Goal: Task Accomplishment & Management: Manage account settings

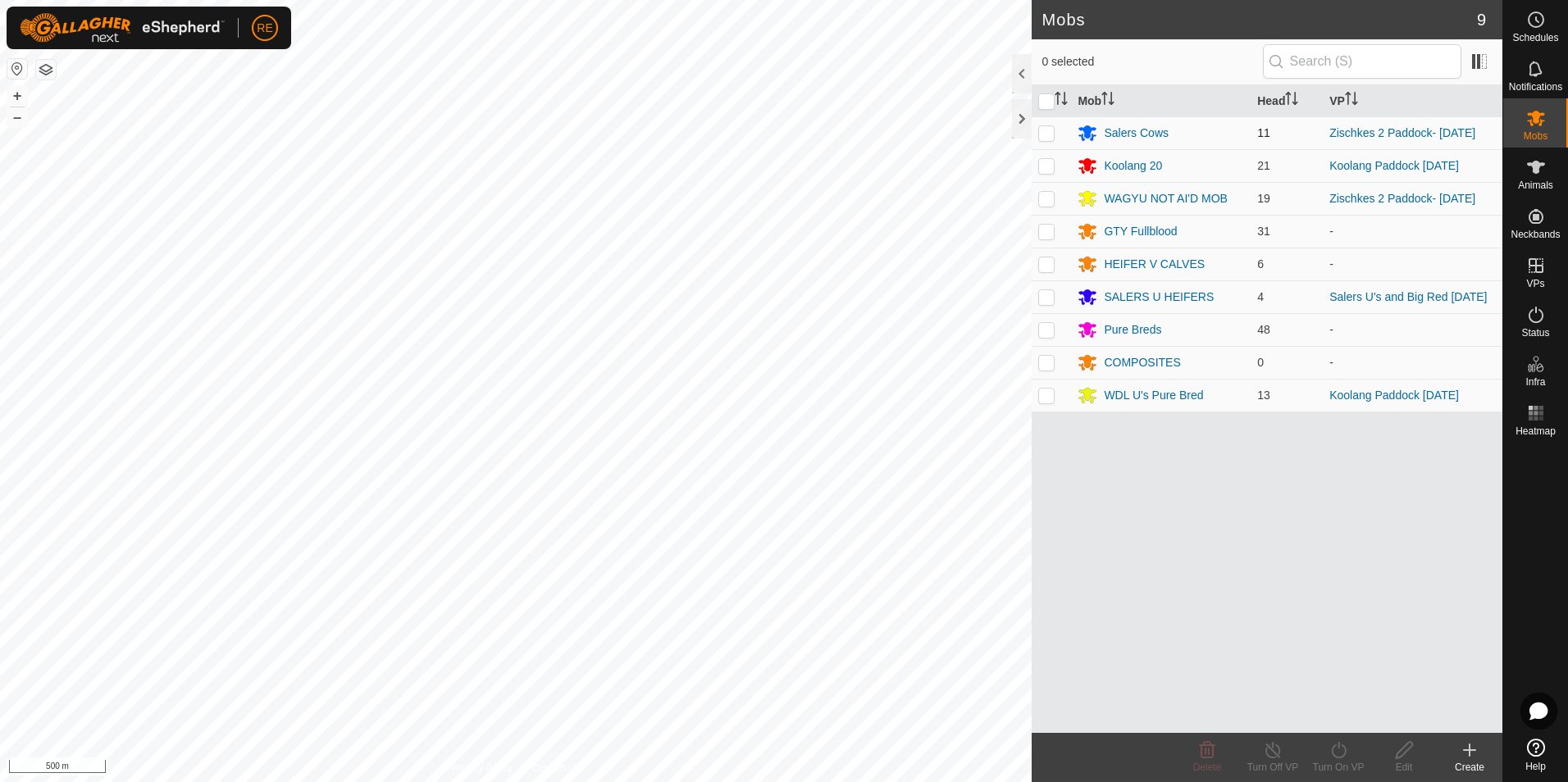
click at [1046, 135] on p-checkbox at bounding box center [1047, 132] width 17 height 13
checkbox input "true"
click at [23, 74] on button "button" at bounding box center [17, 68] width 19 height 19
click at [1049, 297] on p-checkbox at bounding box center [1047, 296] width 17 height 13
checkbox input "true"
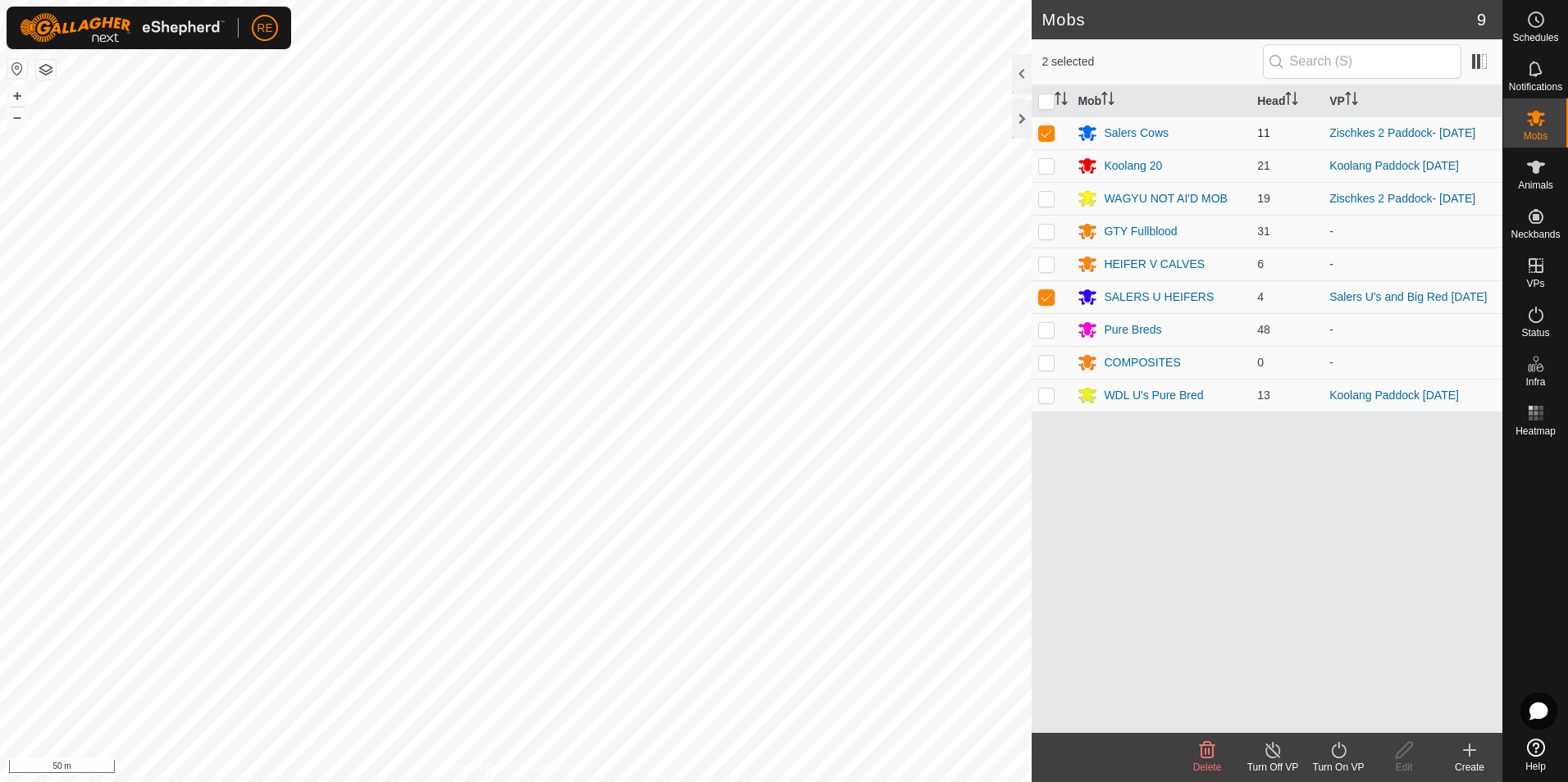
click at [1049, 133] on p-checkbox at bounding box center [1047, 132] width 17 height 13
checkbox input "false"
click at [1343, 755] on icon at bounding box center [1338, 750] width 20 height 19
click at [1390, 705] on link "Now" at bounding box center [1388, 714] width 162 height 32
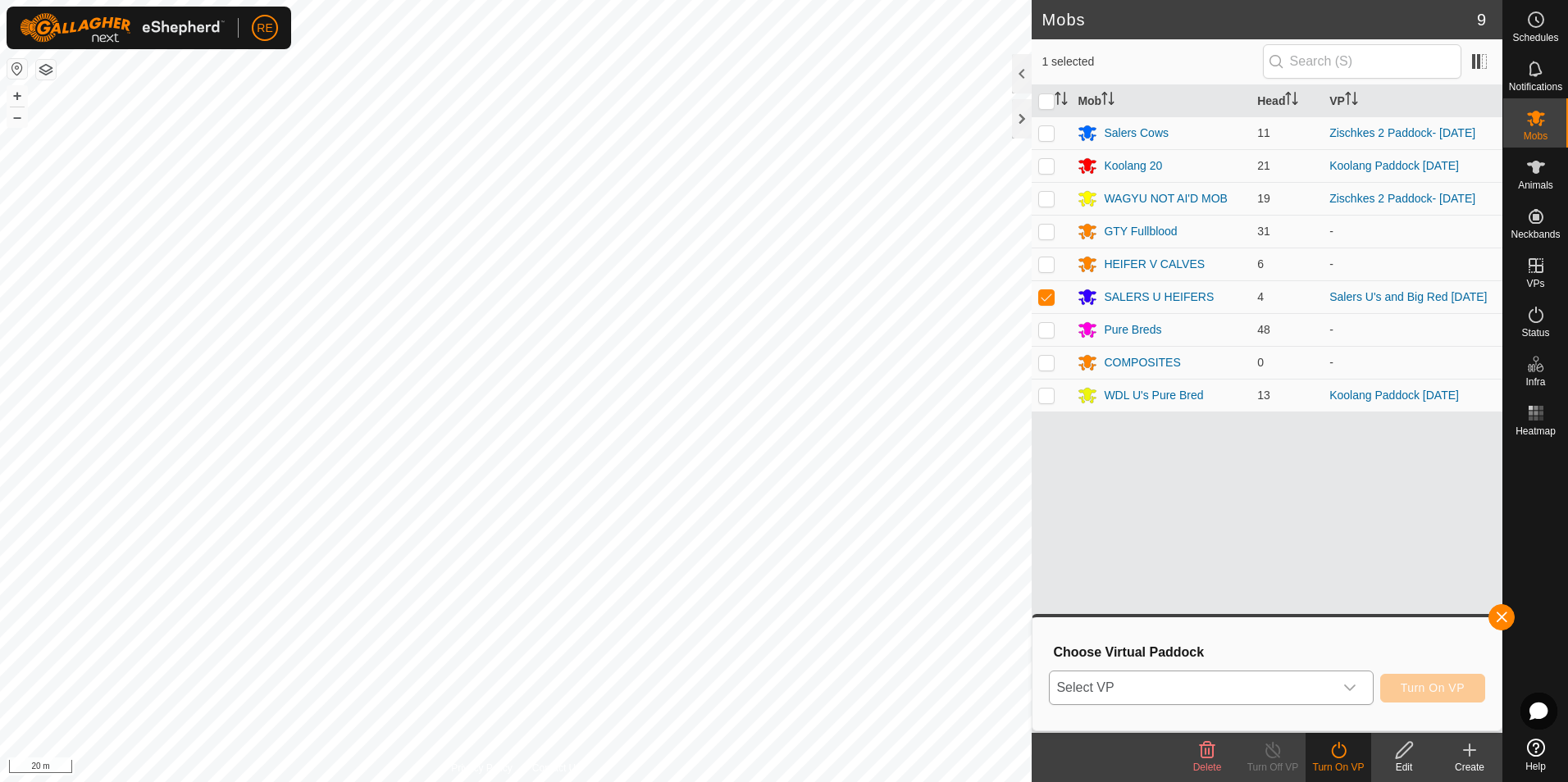
click at [1355, 686] on icon "dropdown trigger" at bounding box center [1350, 687] width 13 height 13
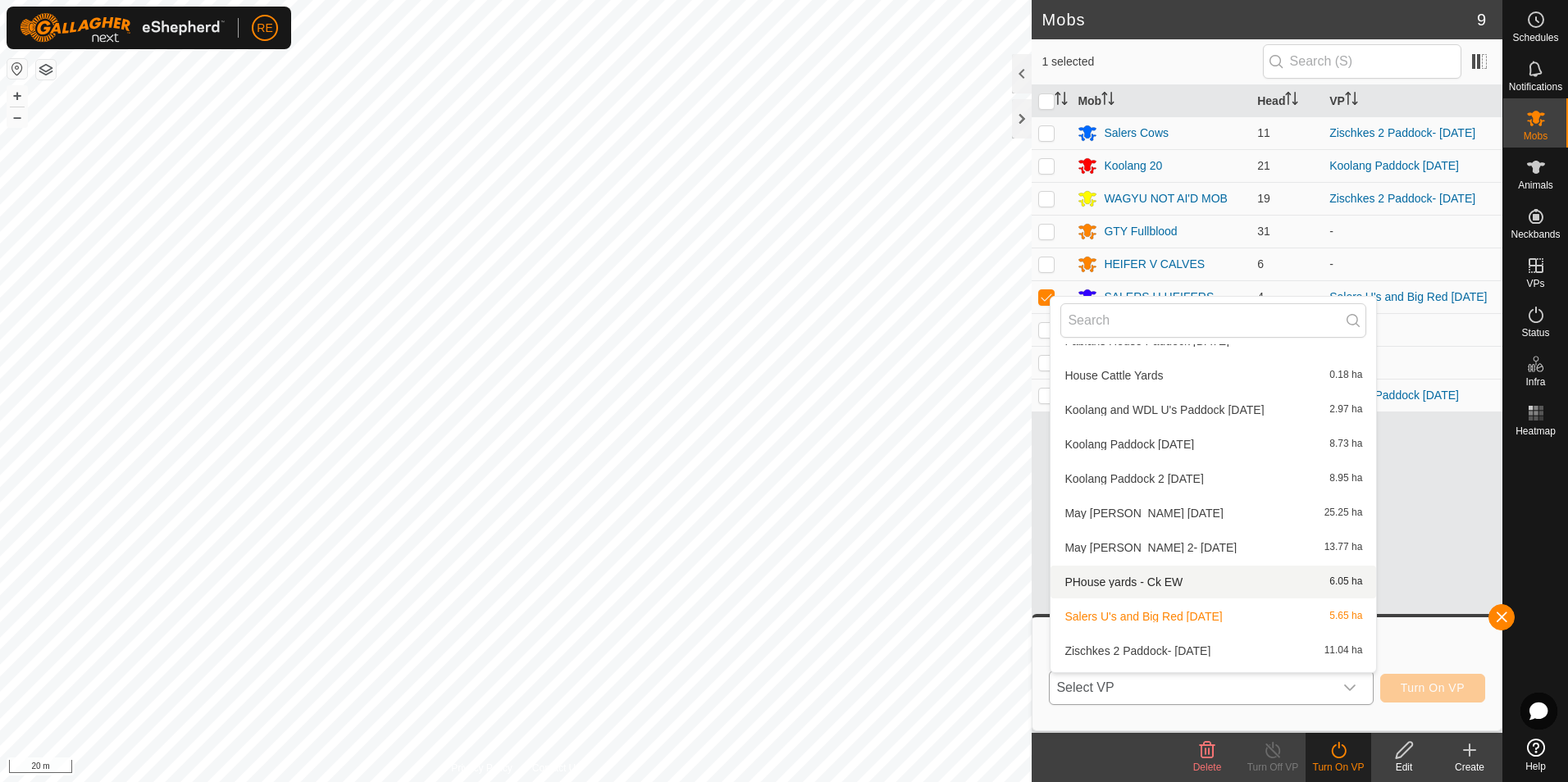
scroll to position [293, 0]
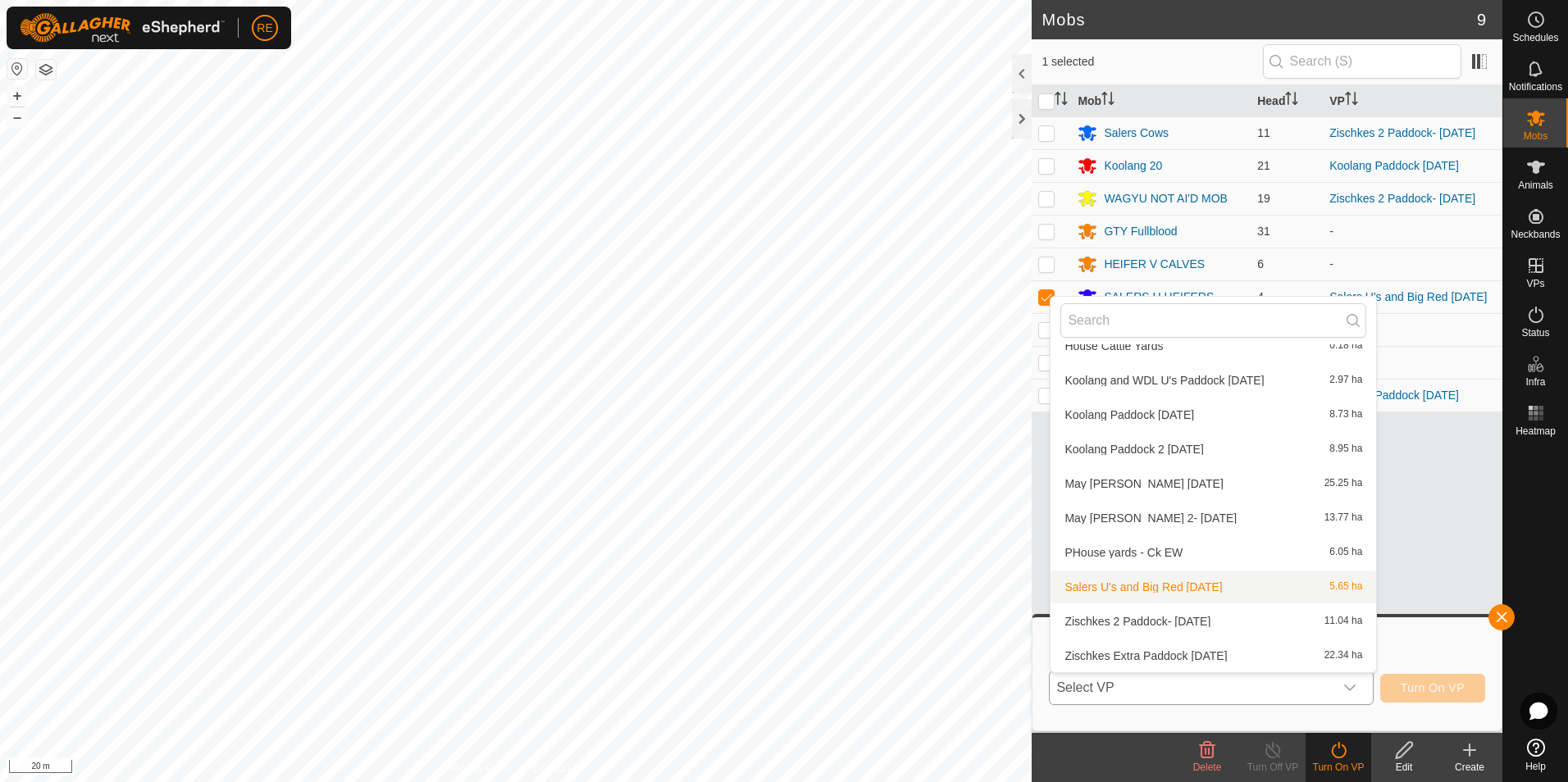
click at [1210, 593] on li "Salers U's and Big Red [DATE] 5.65 ha" at bounding box center [1214, 587] width 326 height 32
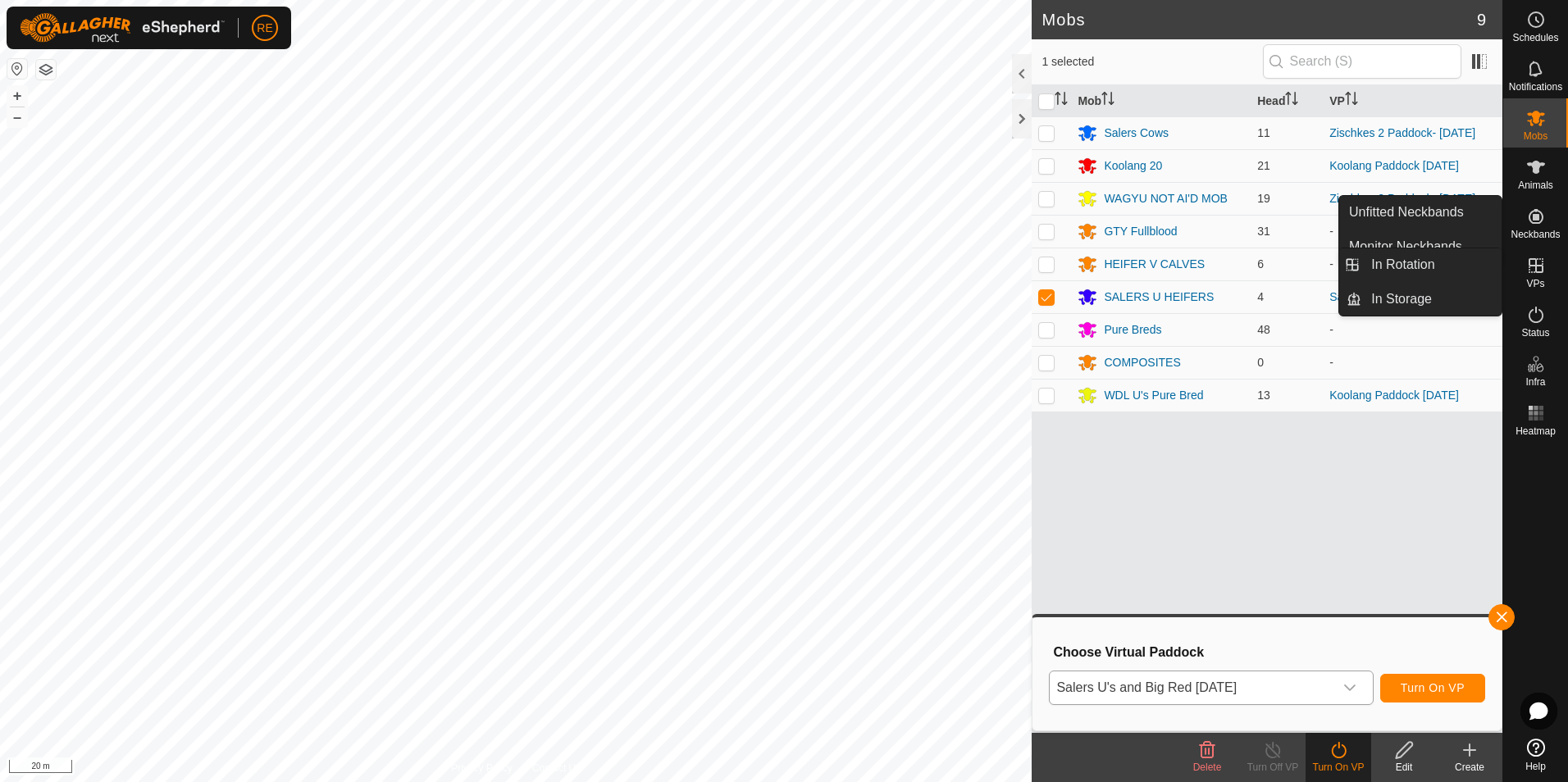
click at [1534, 269] on icon at bounding box center [1536, 265] width 19 height 19
click at [1447, 266] on link "In Rotation" at bounding box center [1431, 264] width 140 height 32
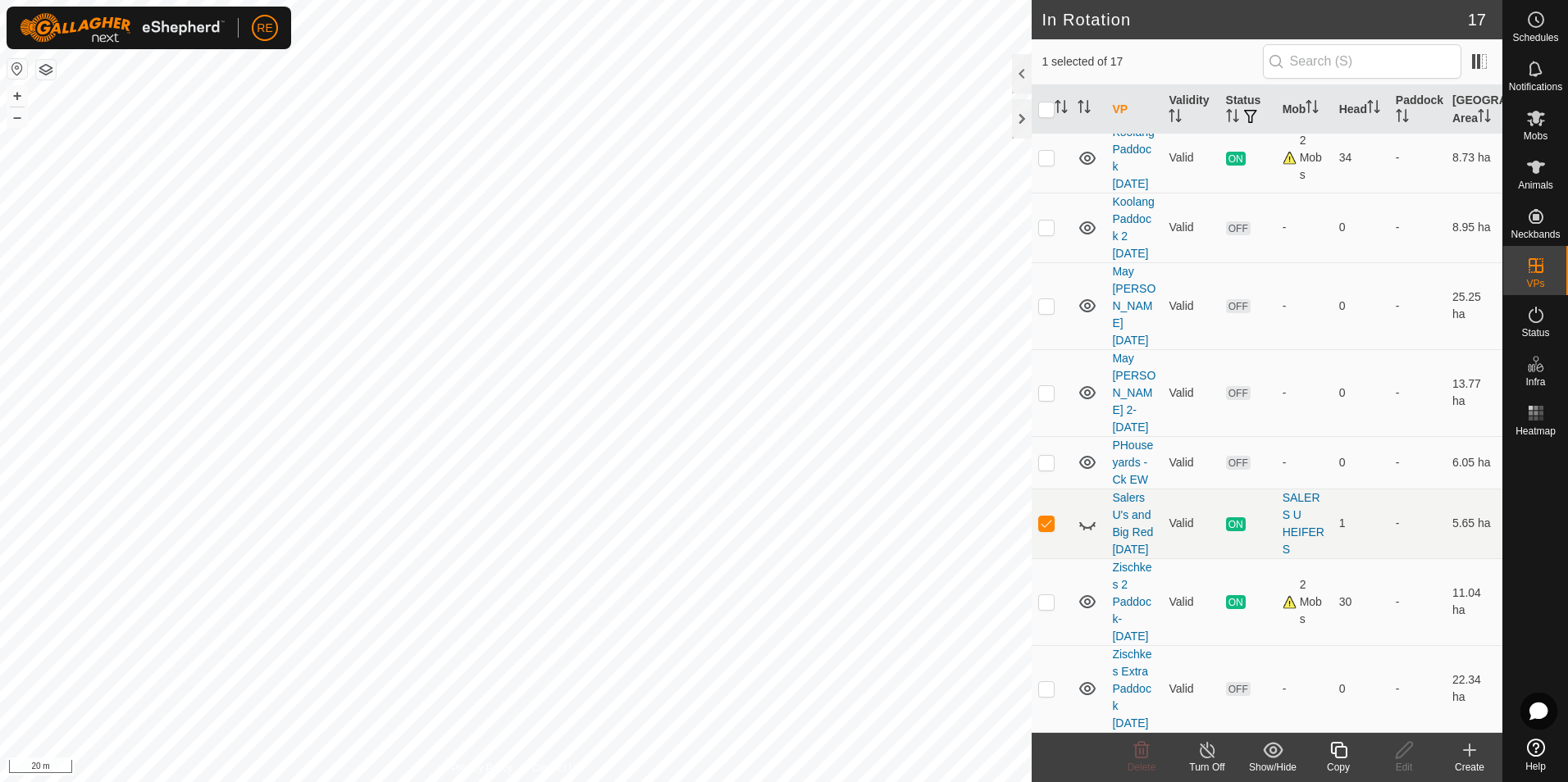
scroll to position [929, 0]
click at [1088, 514] on icon at bounding box center [1087, 524] width 19 height 19
click at [1291, 490] on div "SALERS U HEIFERS" at bounding box center [1305, 524] width 44 height 69
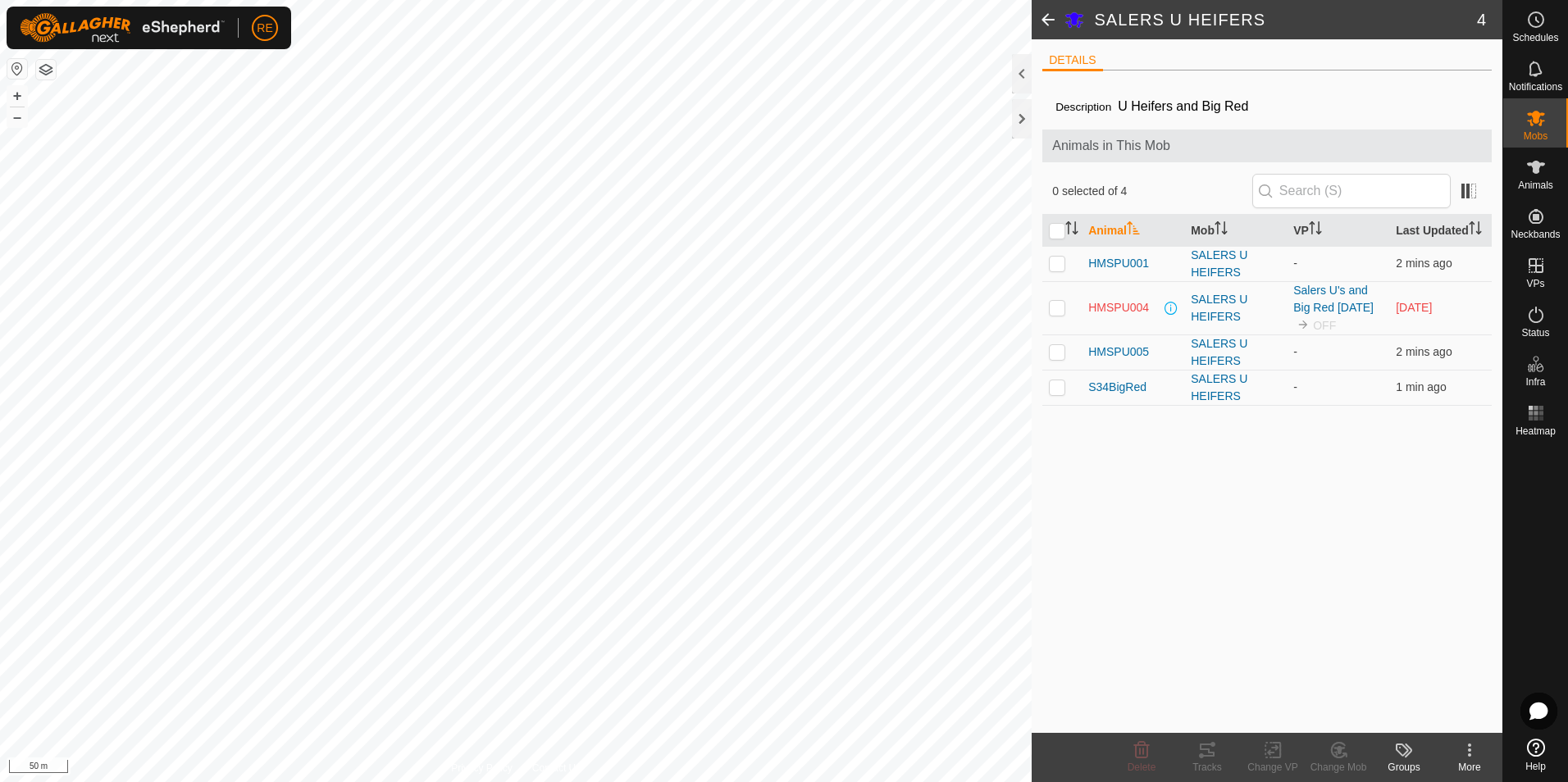
click at [1062, 240] on th at bounding box center [1062, 230] width 39 height 32
click at [1056, 232] on input "checkbox" at bounding box center [1057, 231] width 17 height 17
checkbox input "true"
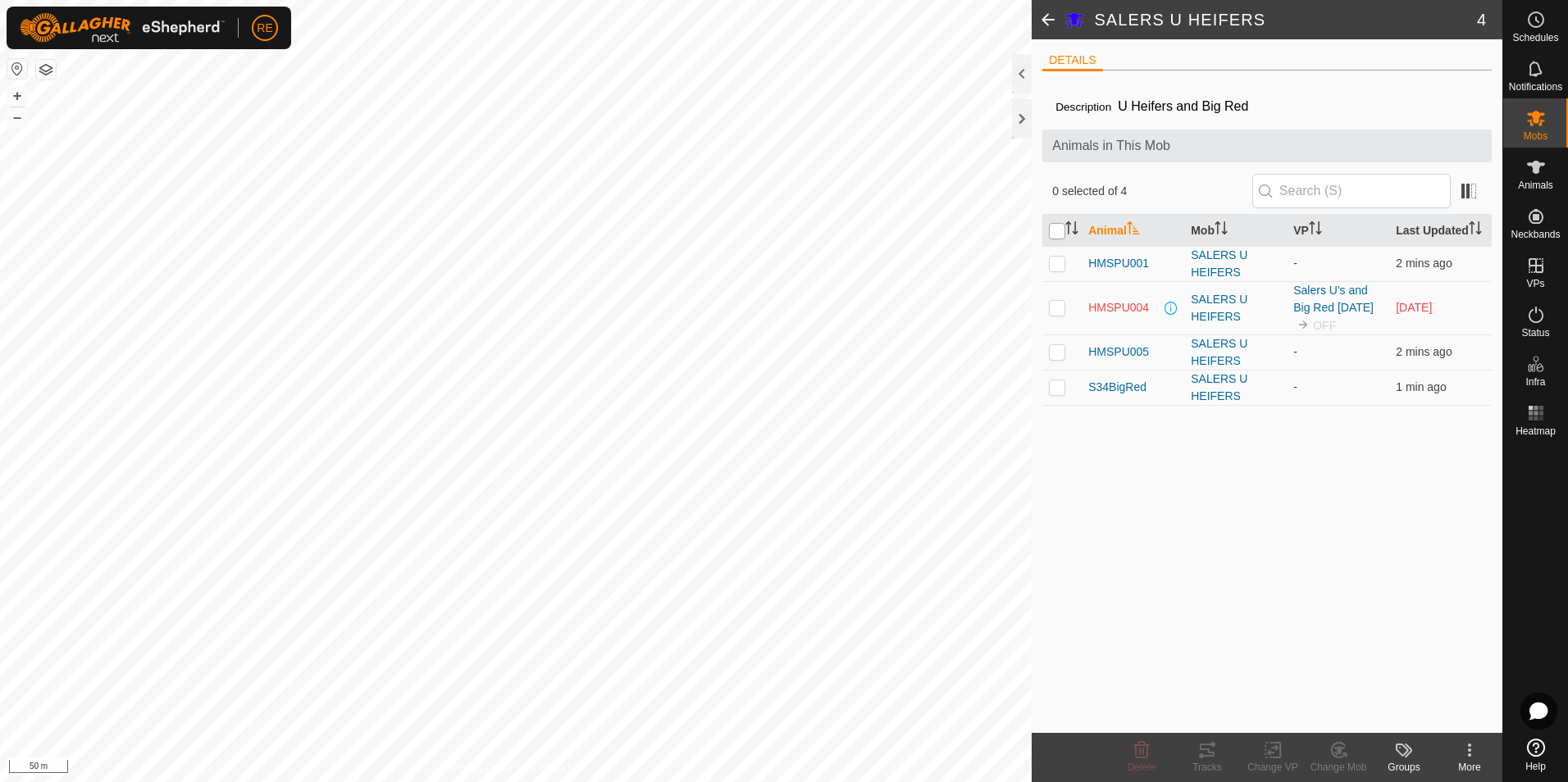
checkbox input "true"
click at [1057, 314] on p-checkbox at bounding box center [1057, 307] width 17 height 13
checkbox input "false"
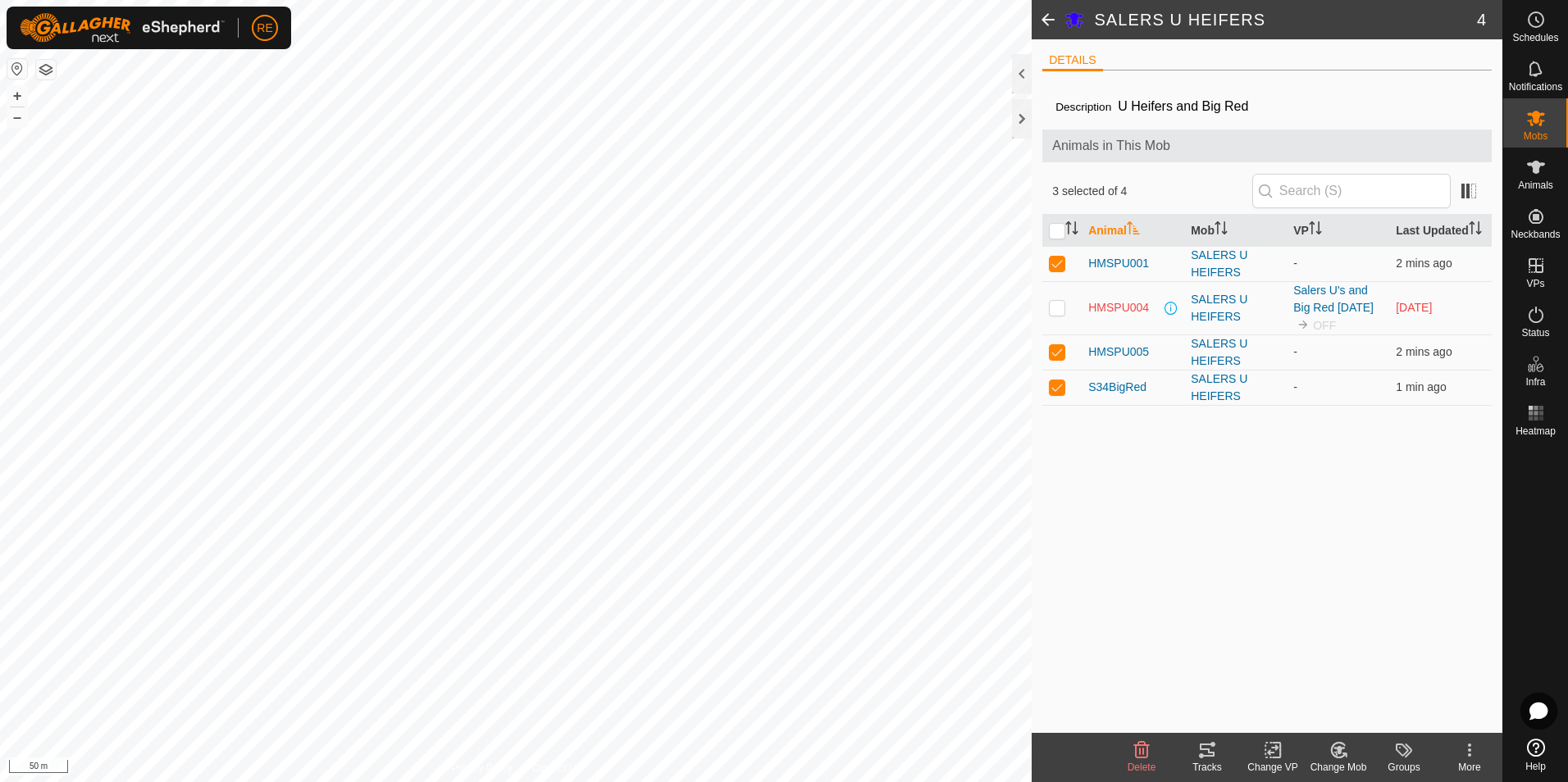
click at [1272, 759] on icon at bounding box center [1273, 750] width 20 height 19
click at [1316, 681] on link "Choose VP..." at bounding box center [1322, 680] width 162 height 32
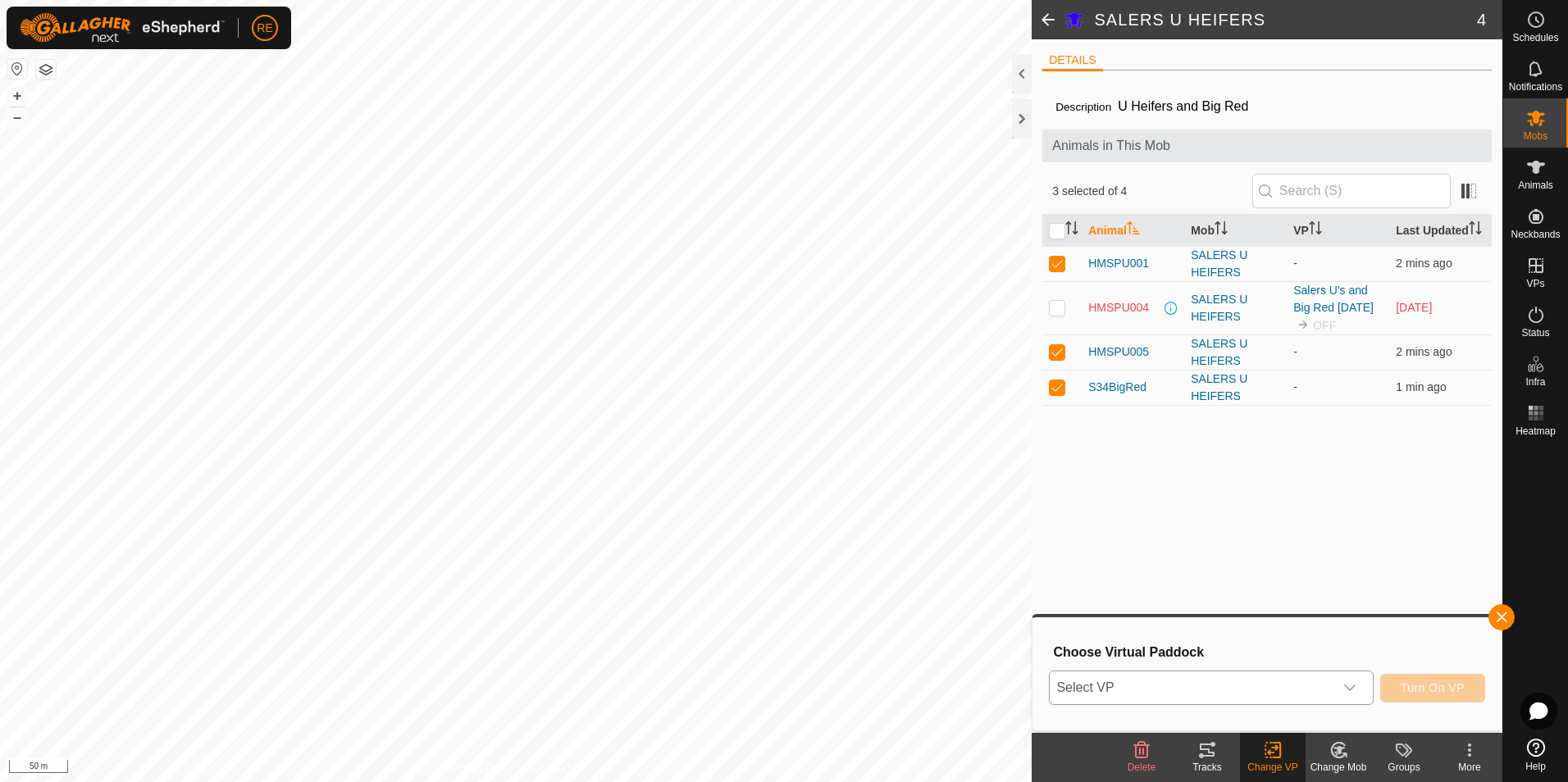
click at [1346, 685] on div "dropdown trigger" at bounding box center [1350, 687] width 32 height 32
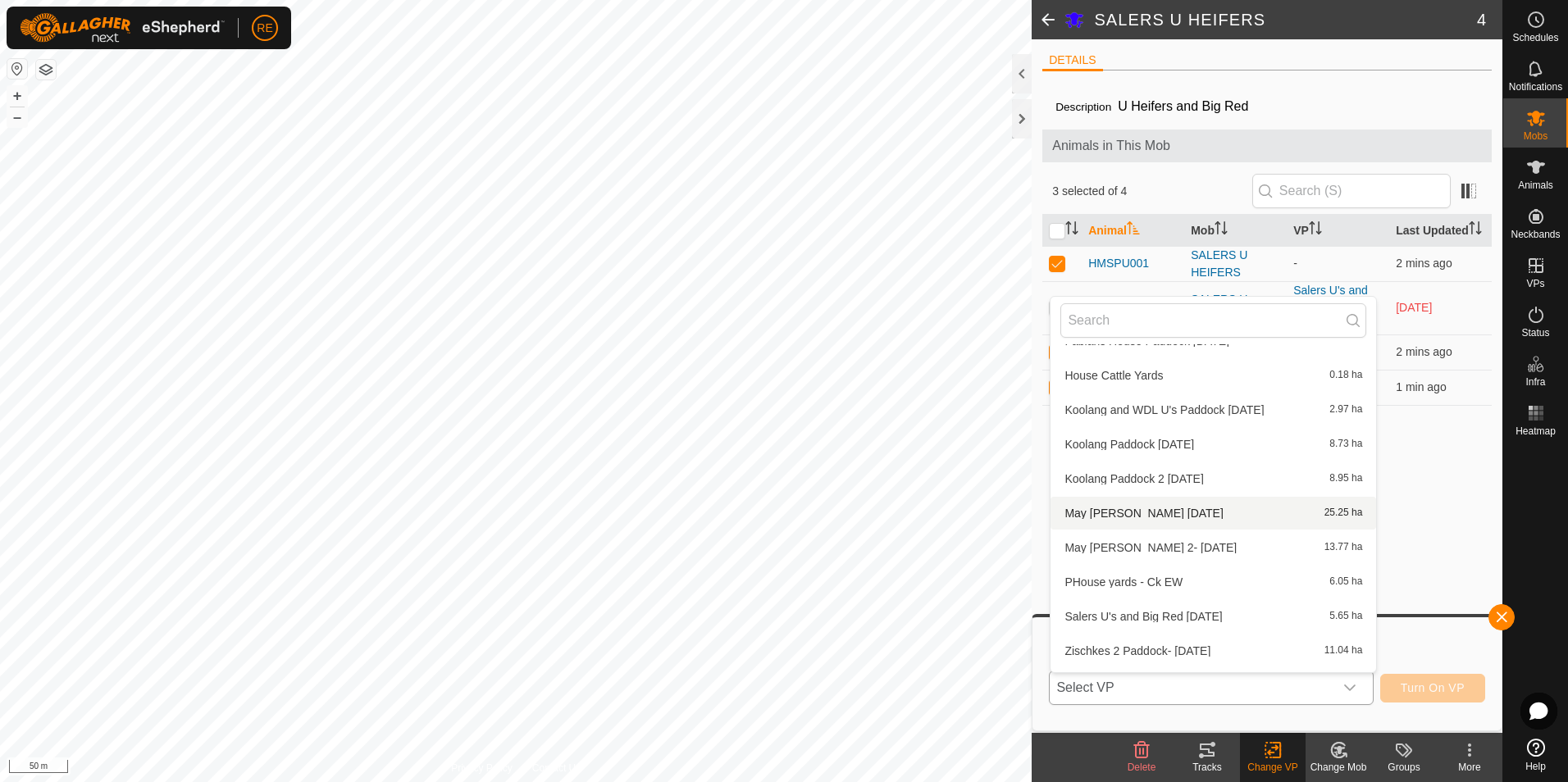
scroll to position [293, 0]
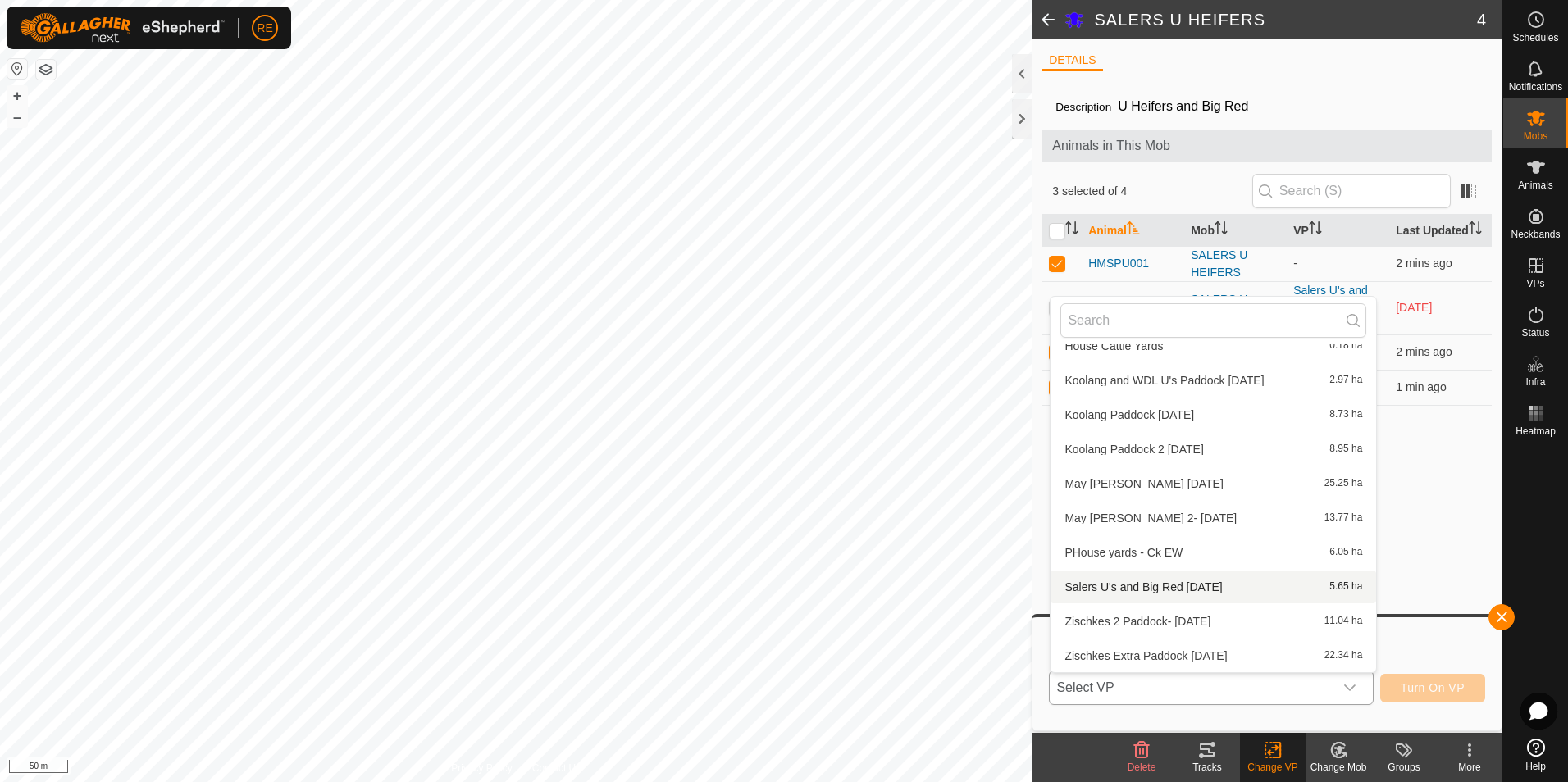
click at [1208, 588] on li "Salers U's and Big Red [DATE] 5.65 ha" at bounding box center [1214, 587] width 326 height 32
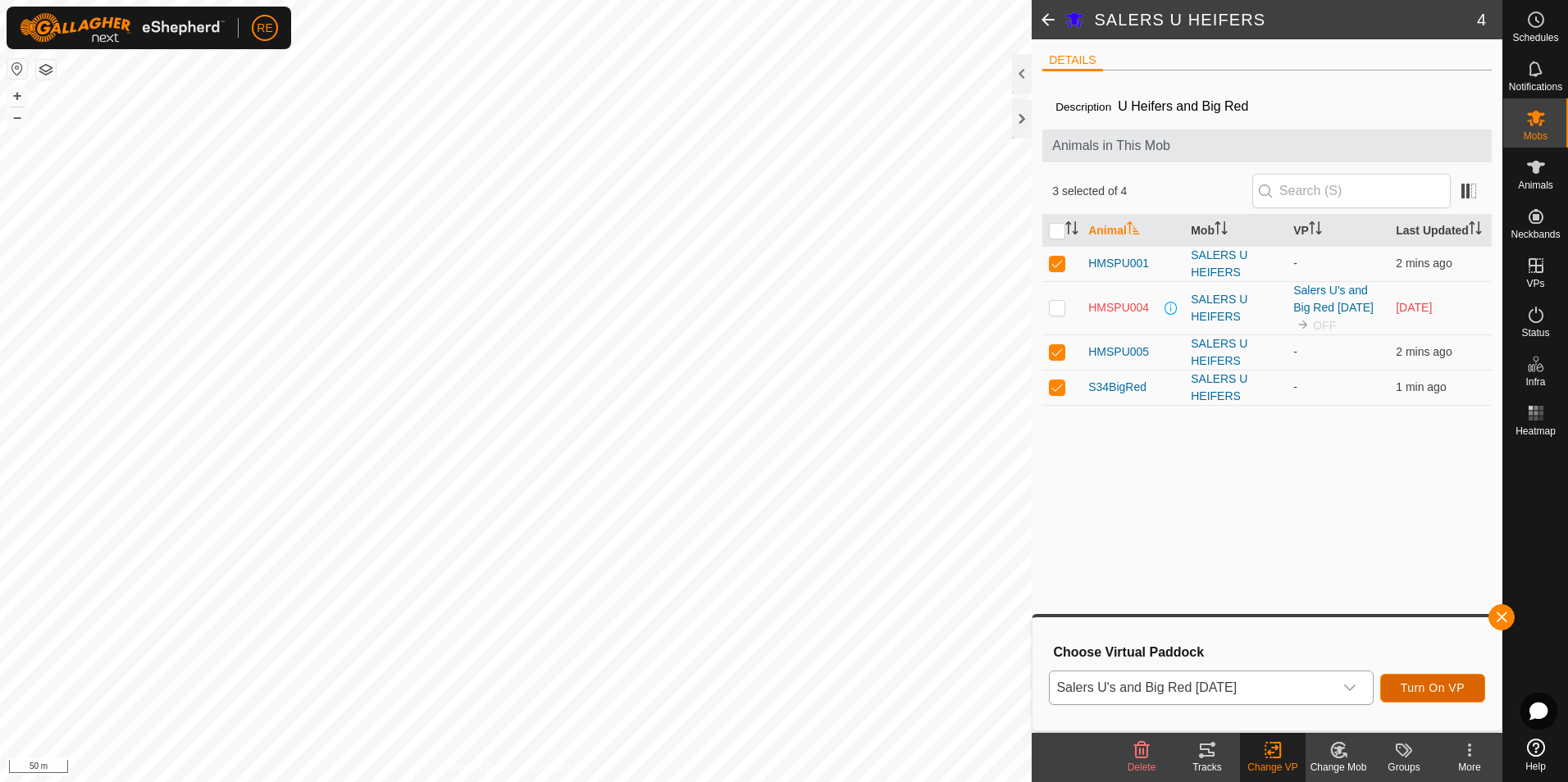
click at [1417, 688] on span "Turn On VP" at bounding box center [1432, 687] width 64 height 13
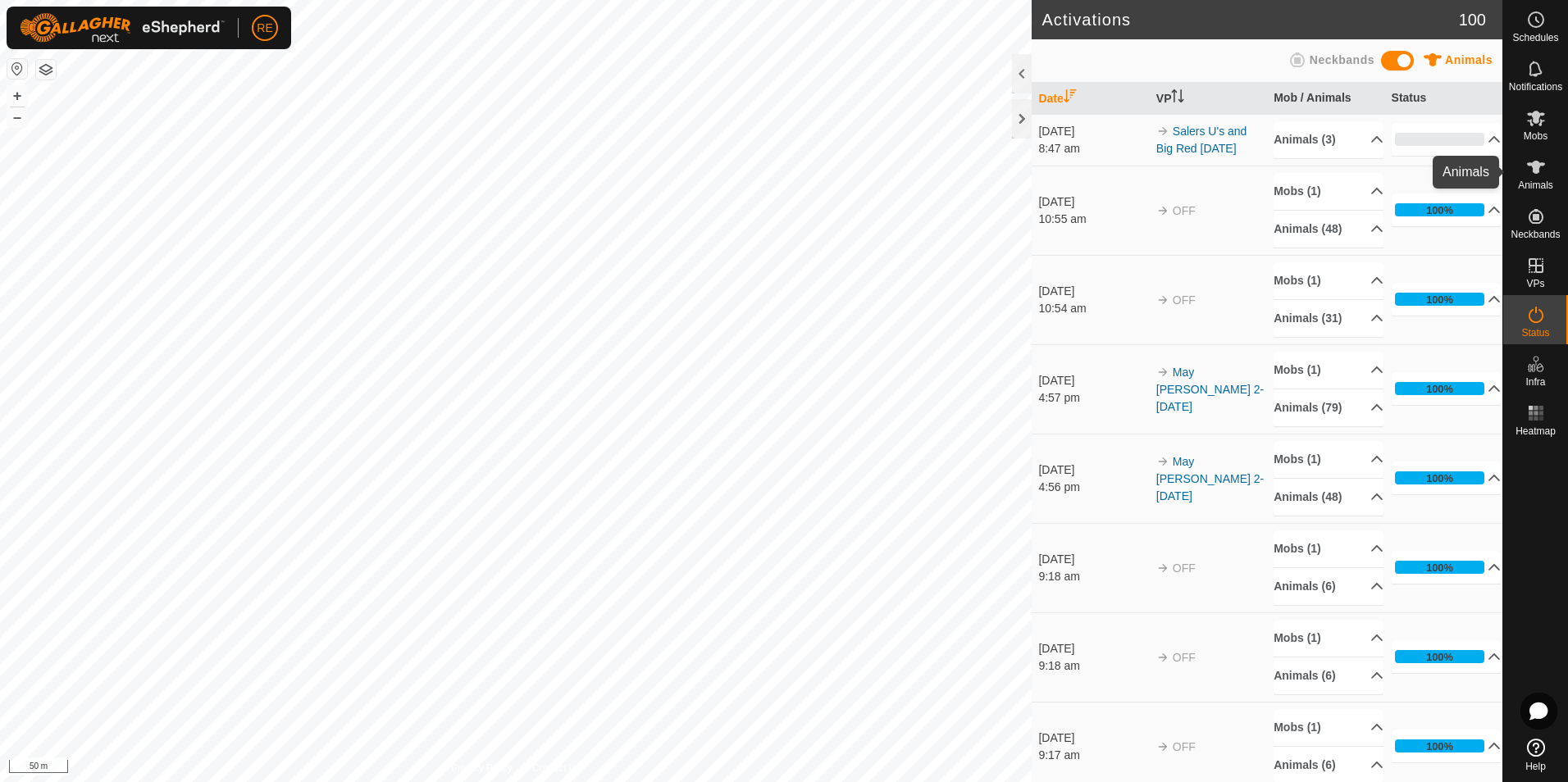
click at [1538, 179] on es-animals-svg-icon at bounding box center [1536, 167] width 30 height 26
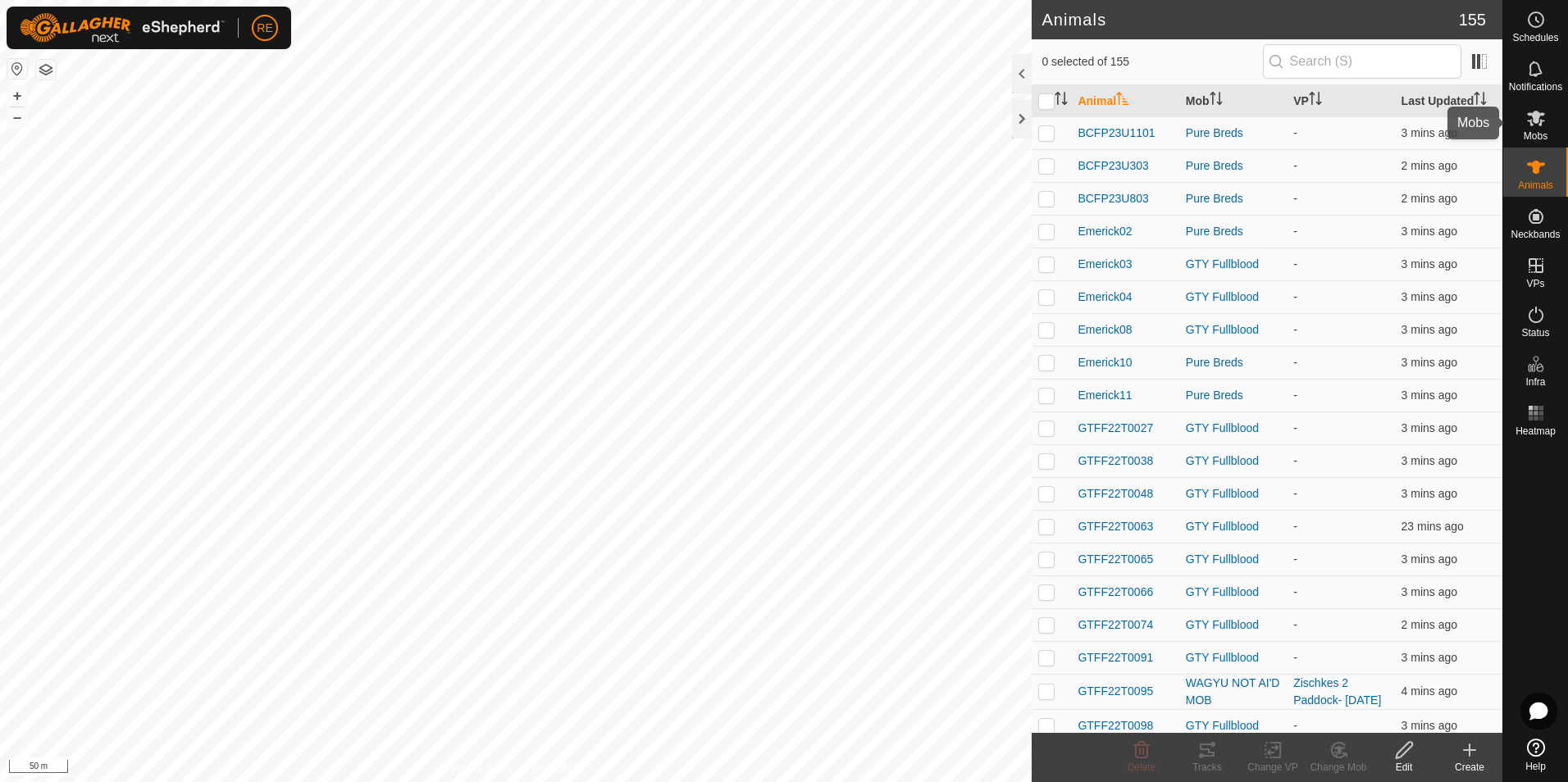
click at [1542, 123] on icon at bounding box center [1536, 118] width 18 height 16
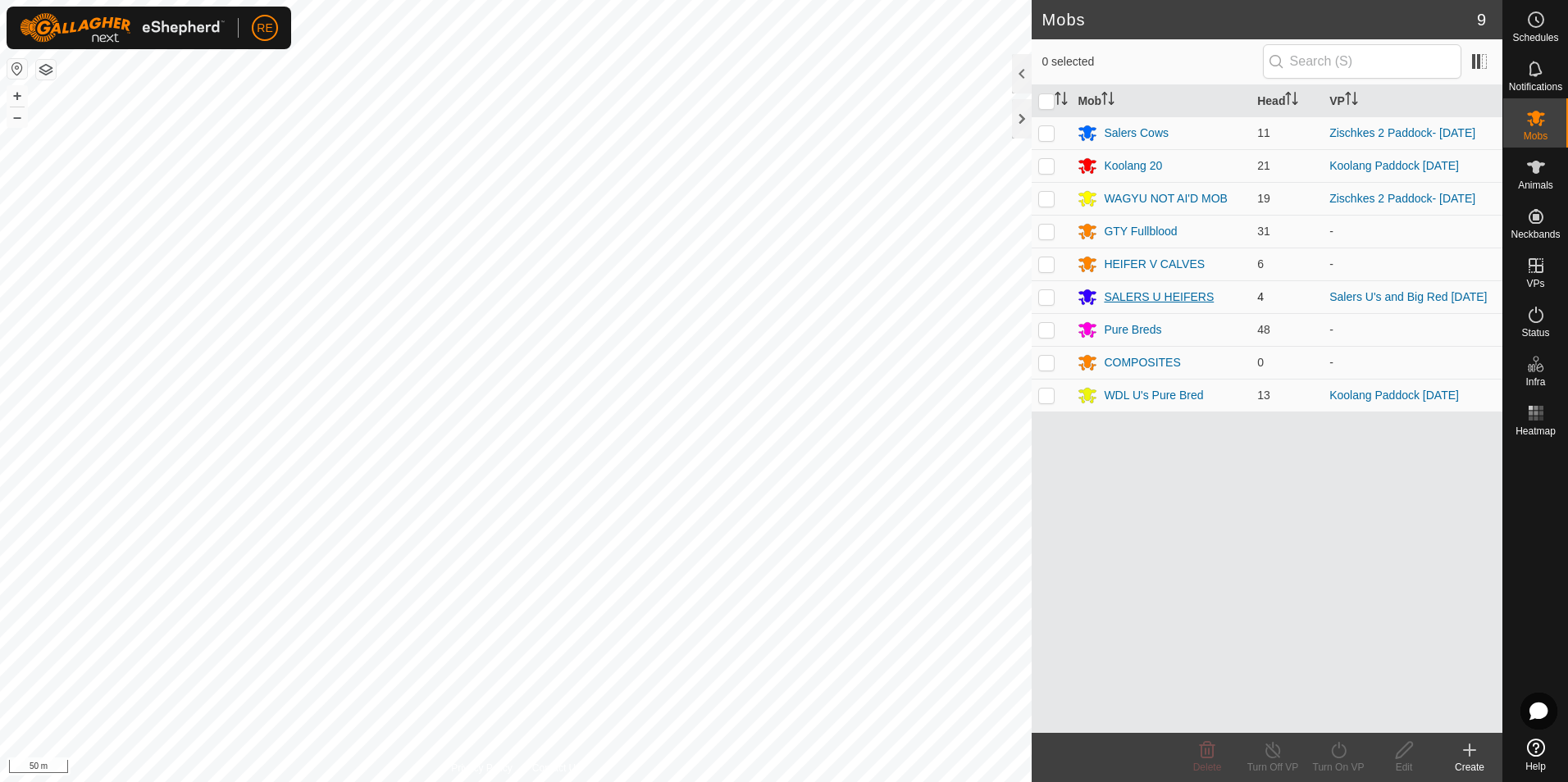
click at [1168, 296] on div "SALERS U HEIFERS" at bounding box center [1158, 298] width 109 height 18
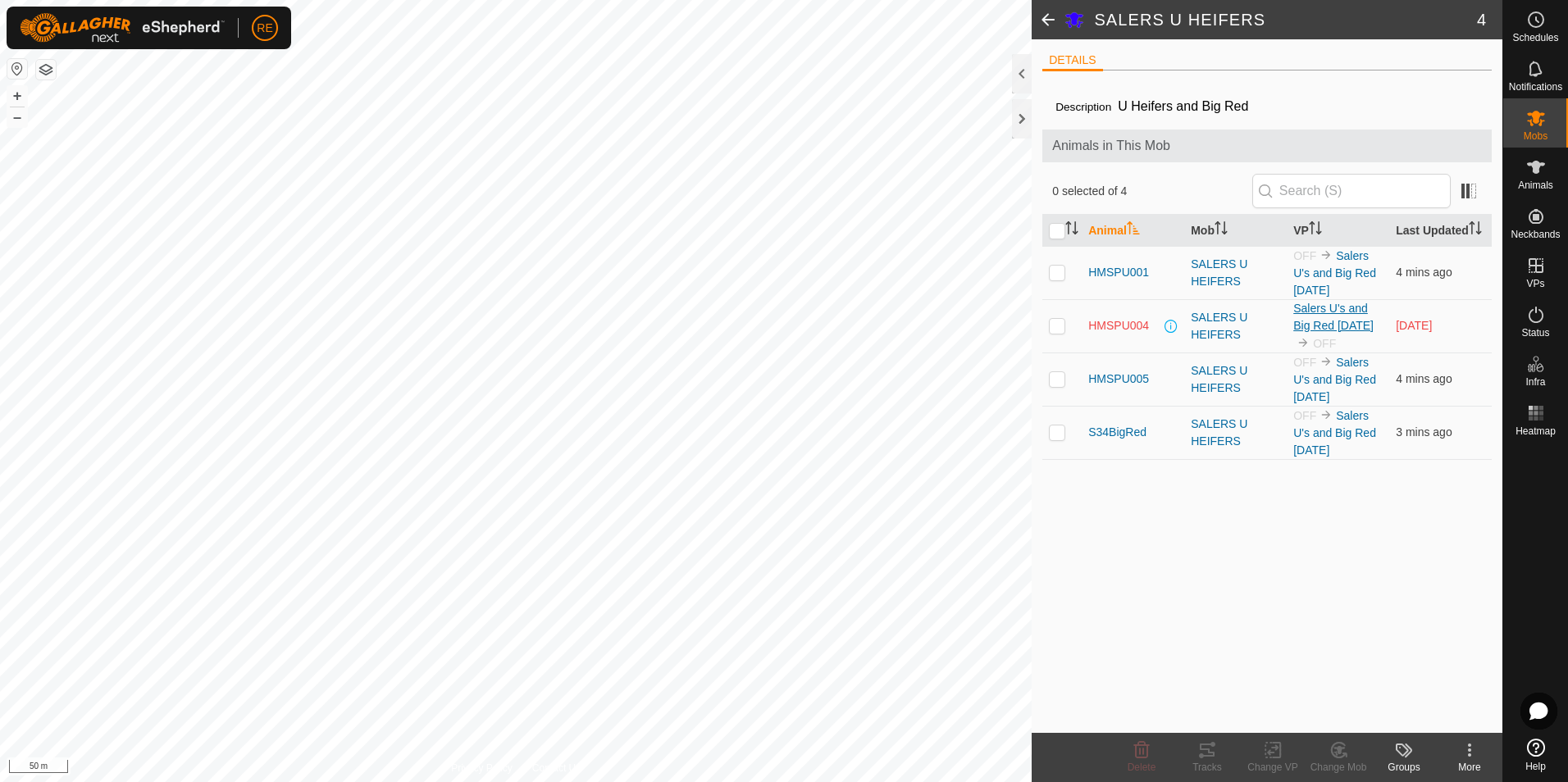
click at [1320, 332] on link "Salers U's and Big Red [DATE]" at bounding box center [1334, 317] width 81 height 31
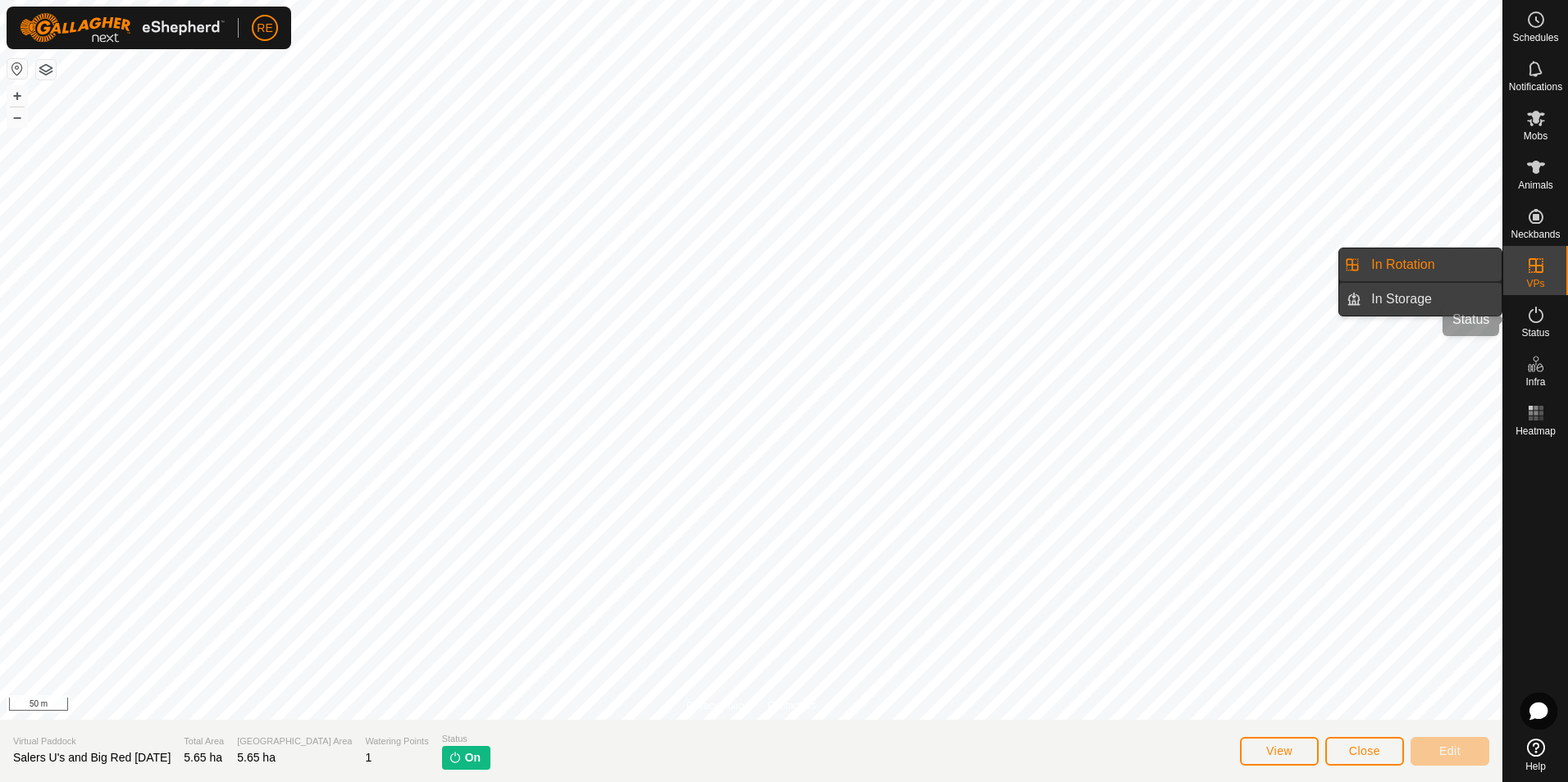
click at [1537, 319] on icon at bounding box center [1536, 314] width 19 height 19
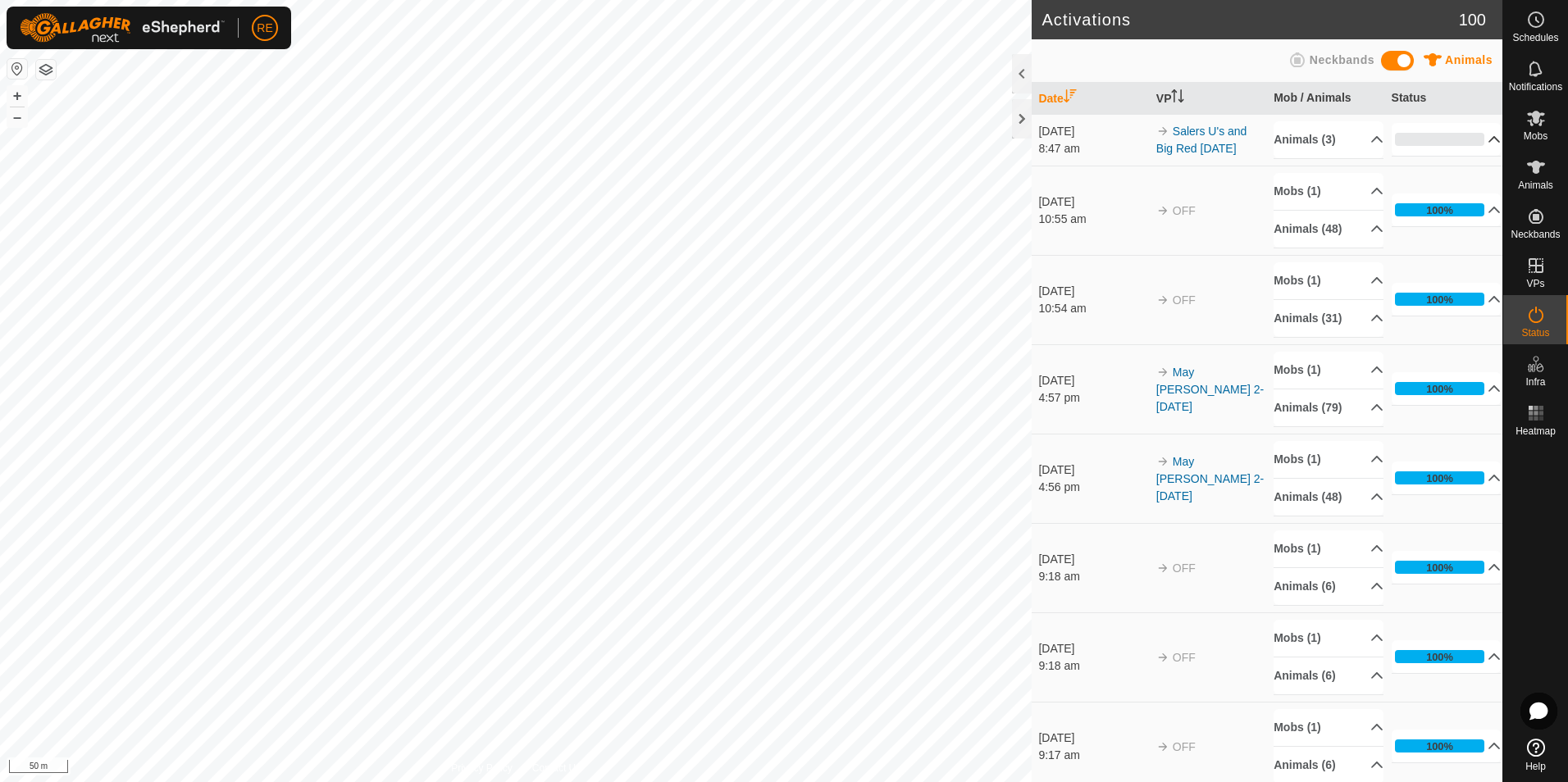
click at [1468, 140] on p-accordion-header "0%" at bounding box center [1446, 138] width 109 height 32
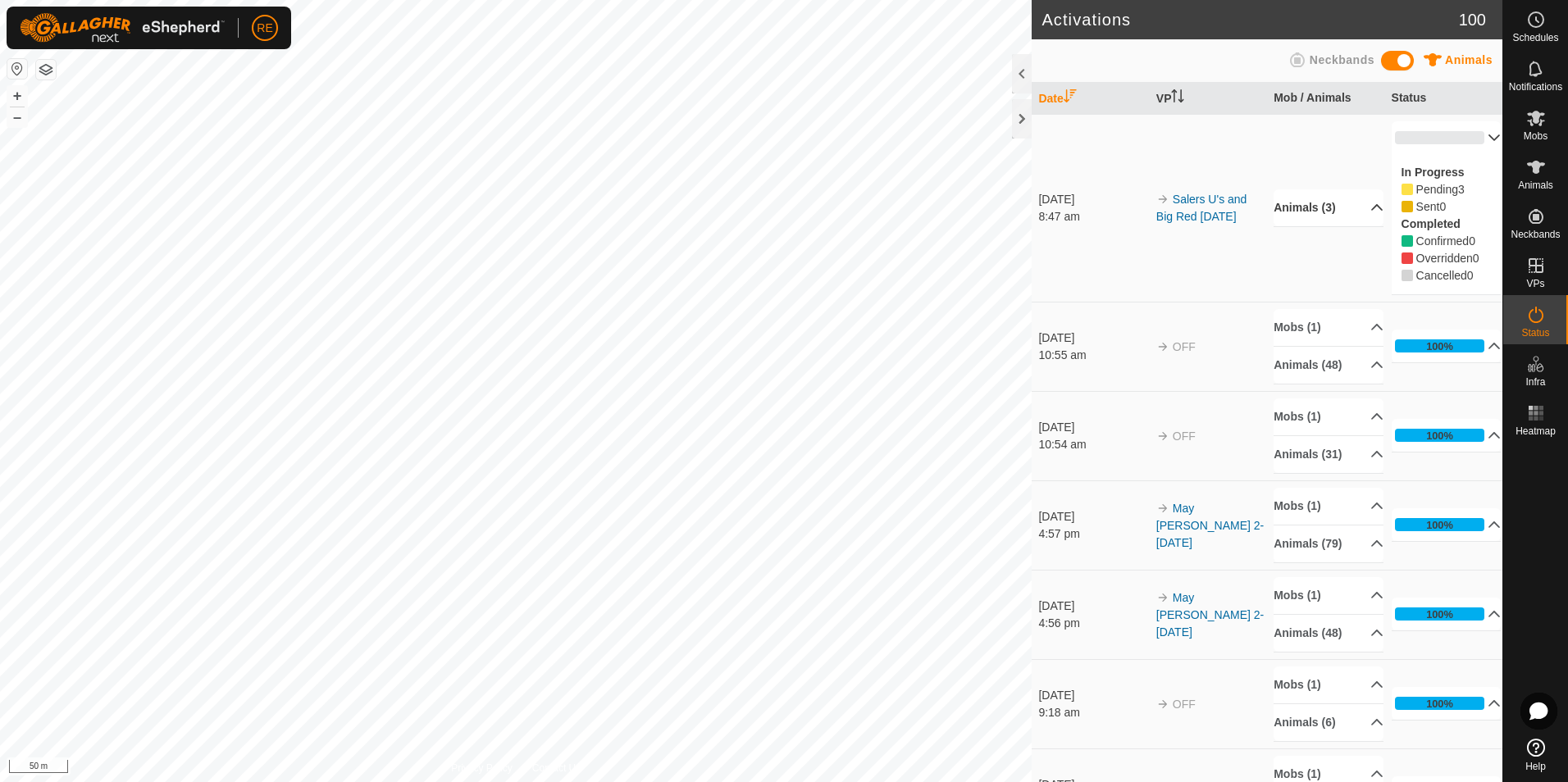
click at [1360, 207] on p-accordion-header "Animals (3)" at bounding box center [1328, 208] width 109 height 37
